Goal: Information Seeking & Learning: Learn about a topic

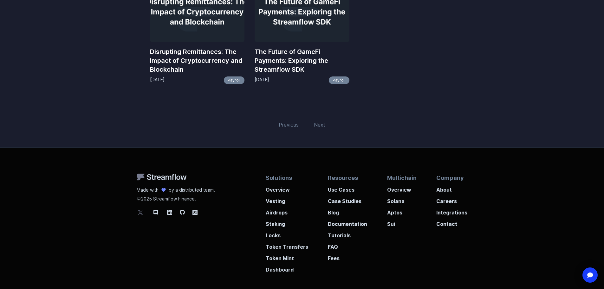
scroll to position [159, 0]
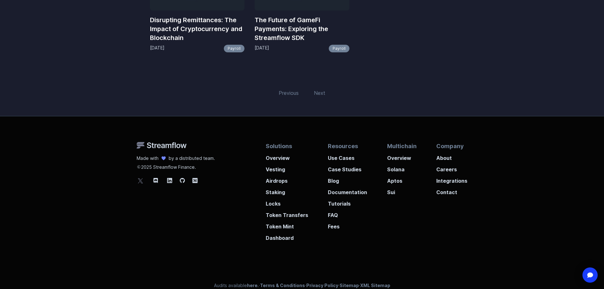
scroll to position [168, 0]
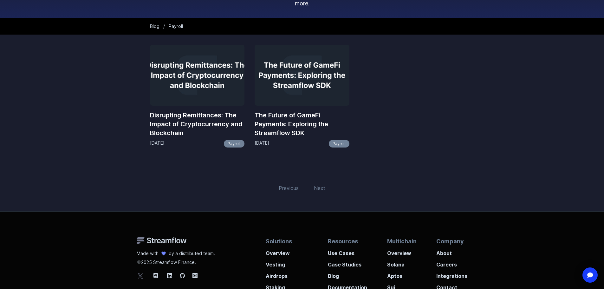
scroll to position [95, 0]
